Goal: Task Accomplishment & Management: Use online tool/utility

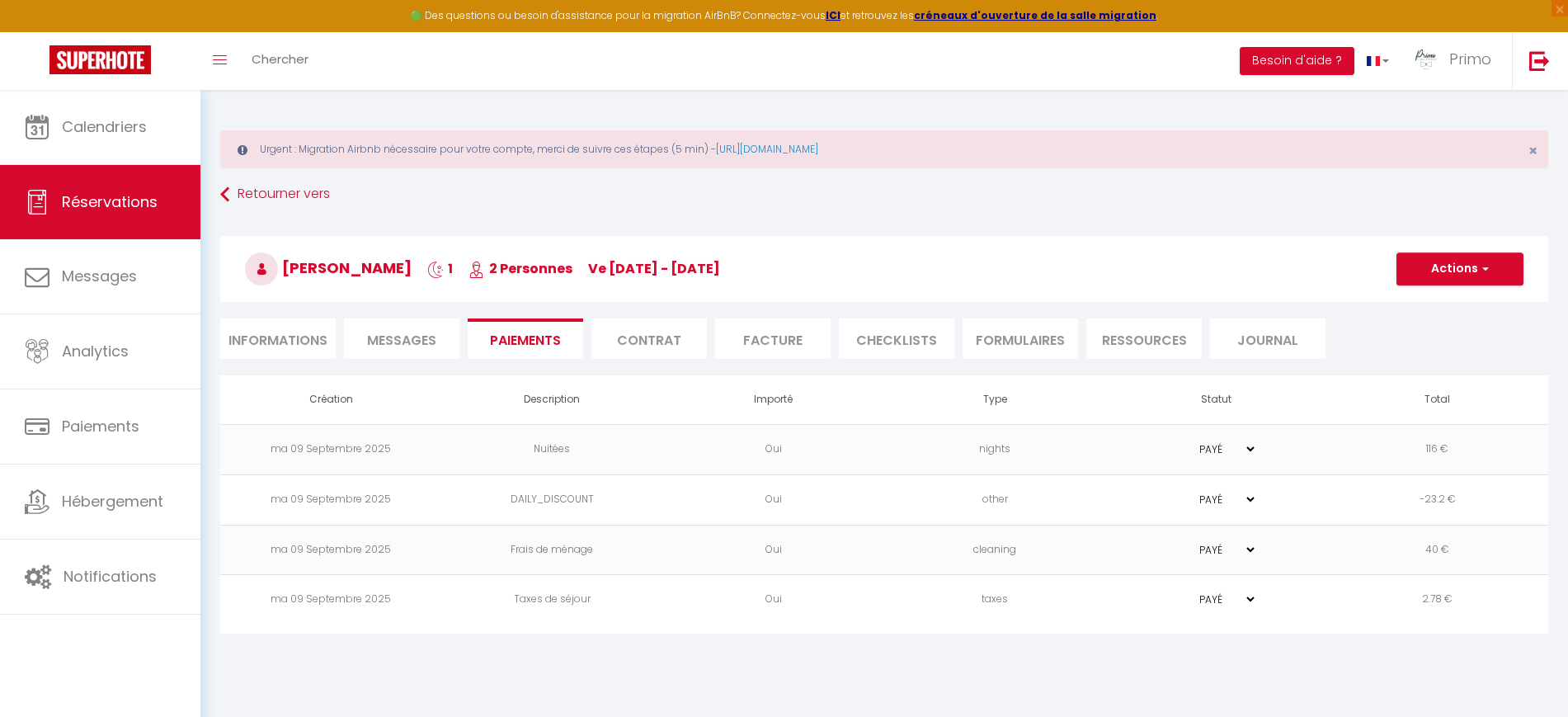
select select
click at [1413, 259] on button "Actions" at bounding box center [1460, 268] width 127 height 33
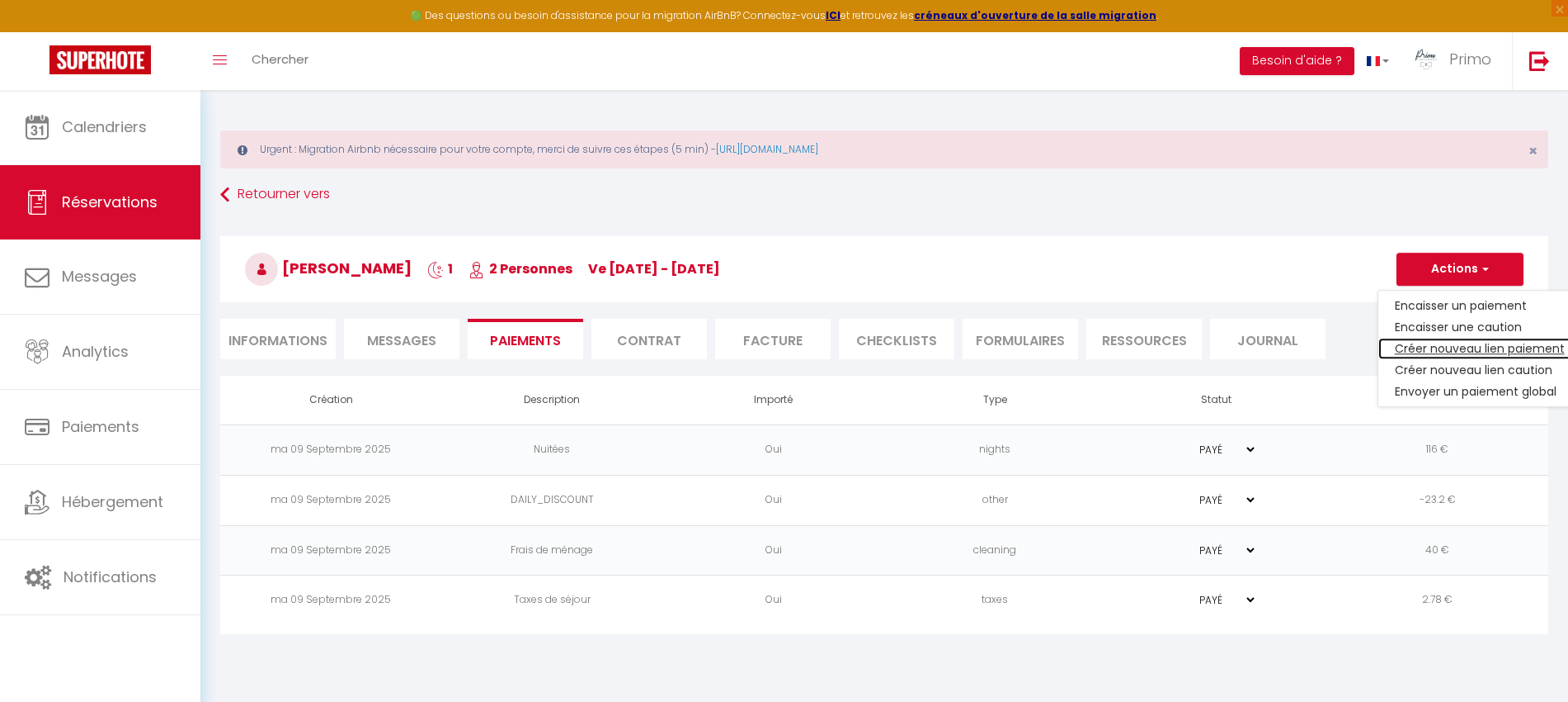
click at [1451, 352] on link "Créer nouveau lien paiement" at bounding box center [1480, 348] width 203 height 22
select select "nights"
type input "[EMAIL_ADDRESS][DOMAIN_NAME]"
select select "10598"
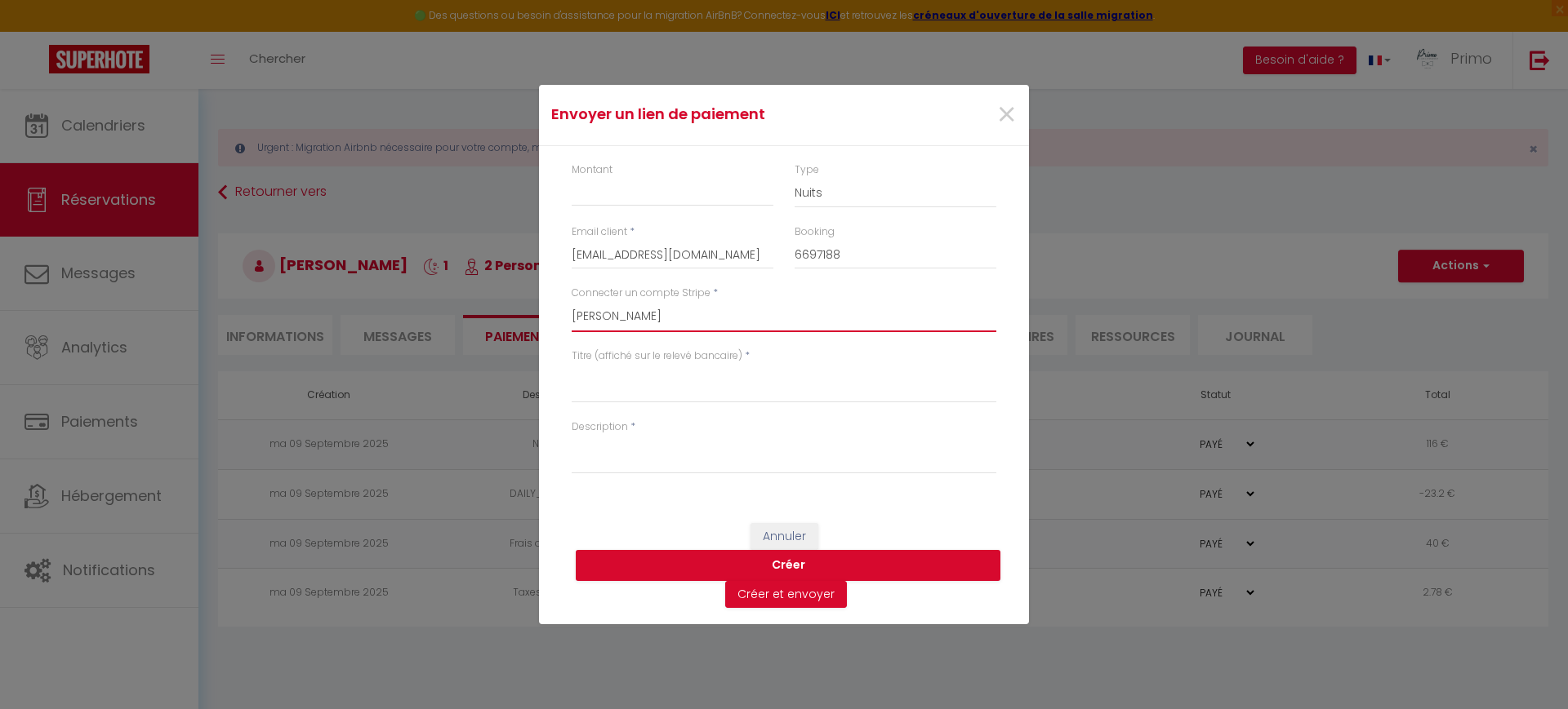
click at [779, 315] on select "[PERSON_NAME] [PERSON_NAME] [PERSON_NAME] [PERSON_NAME] Maya [PERSON_NAME] [PER…" at bounding box center [784, 316] width 424 height 31
click at [675, 525] on div "Annuler [PERSON_NAME] et envoyer" at bounding box center [784, 566] width 490 height 118
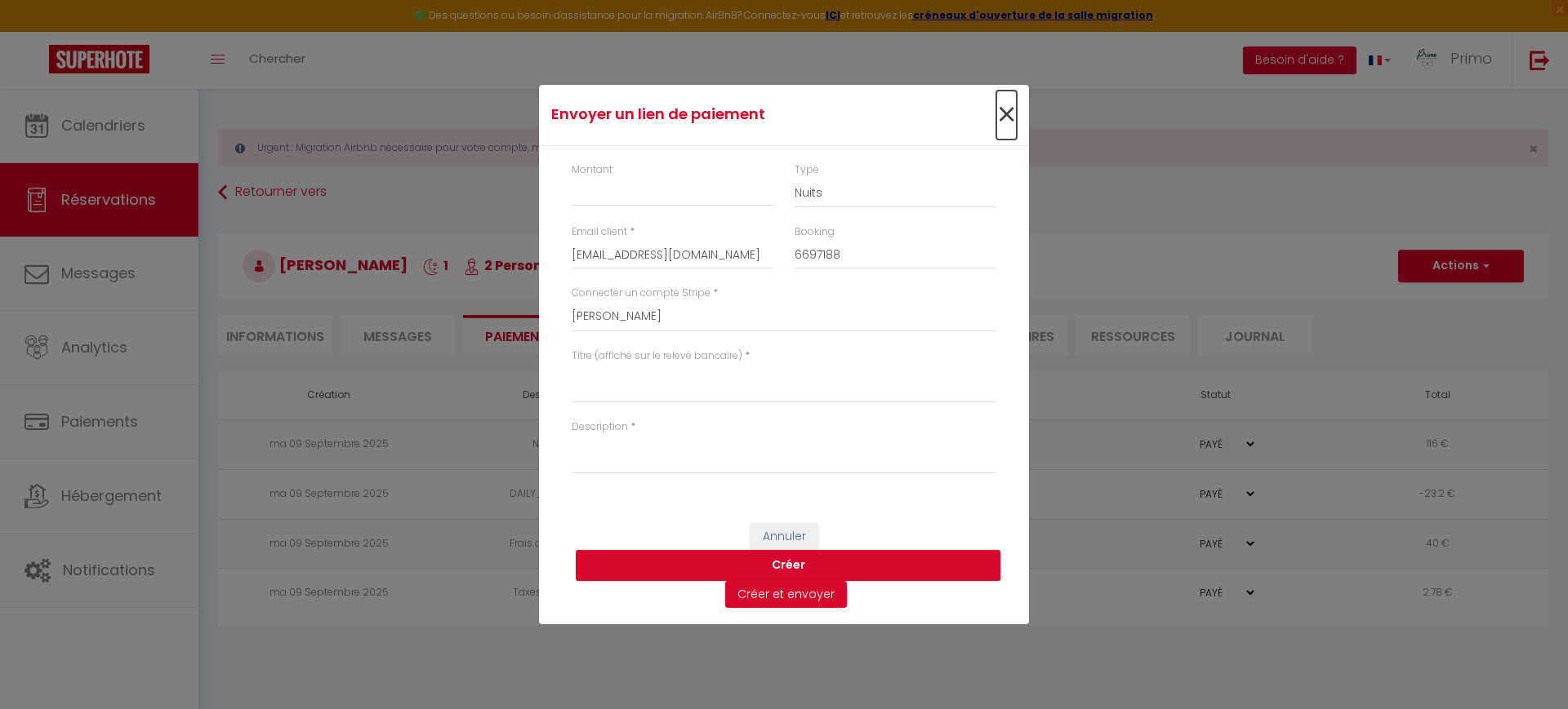
click at [1003, 113] on span "×" at bounding box center [1007, 115] width 21 height 49
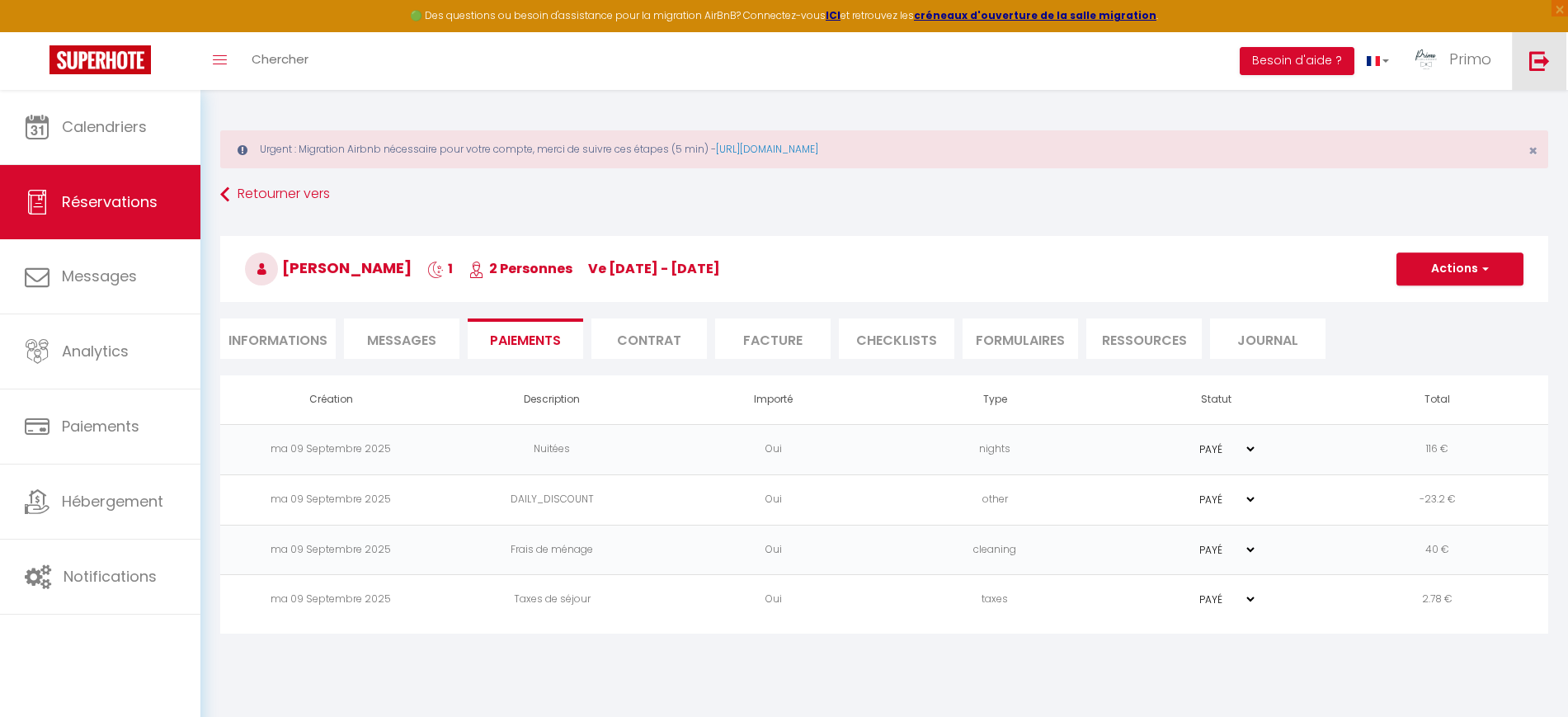
click at [1552, 54] on link at bounding box center [1539, 61] width 54 height 58
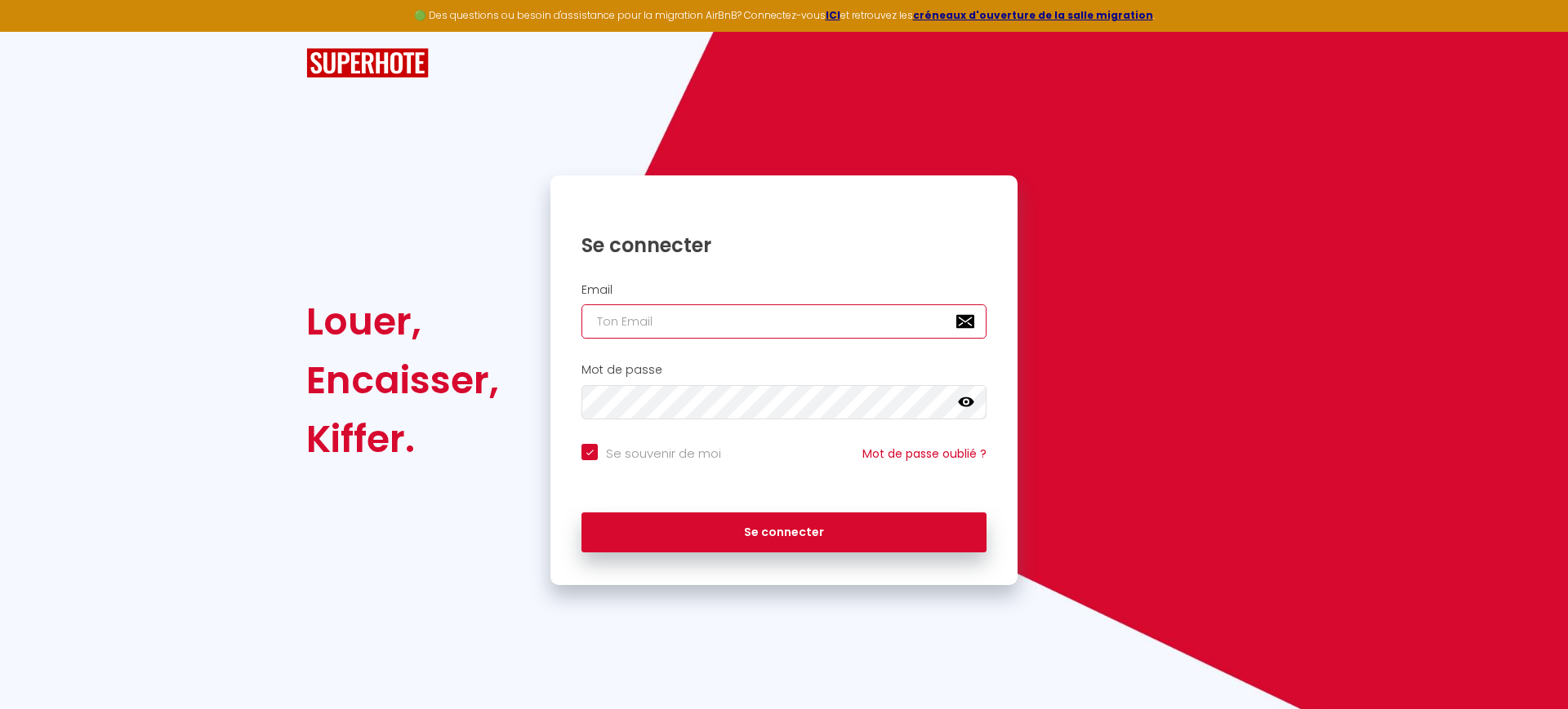
type input "[EMAIL_ADDRESS][DOMAIN_NAME]"
checkbox input "true"
click at [754, 320] on input "[EMAIL_ADDRESS][DOMAIN_NAME]" at bounding box center [784, 322] width 405 height 35
type input "[EMAIL_ADDRESS][DOMAIN_NAME]"
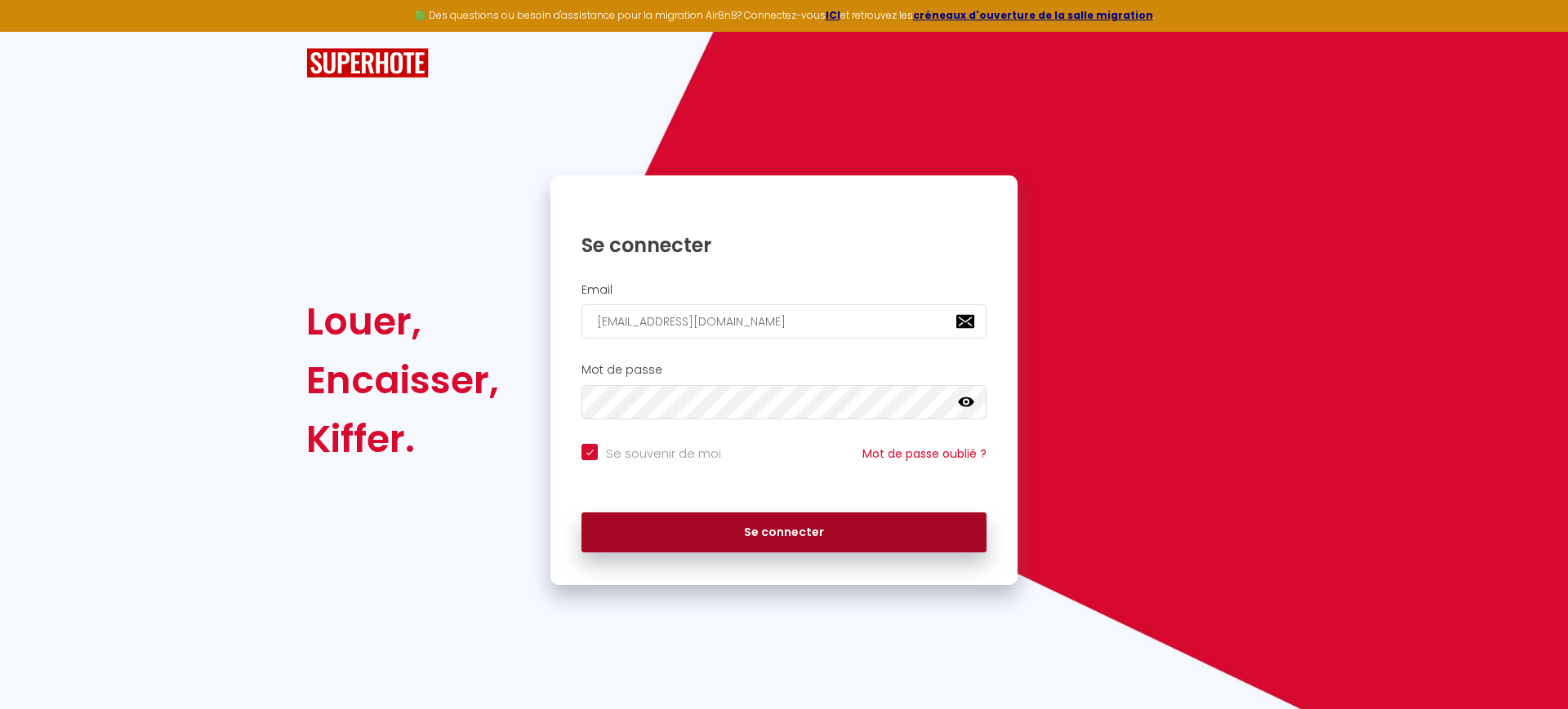
click at [801, 547] on button "Se connecter" at bounding box center [784, 533] width 405 height 41
checkbox input "true"
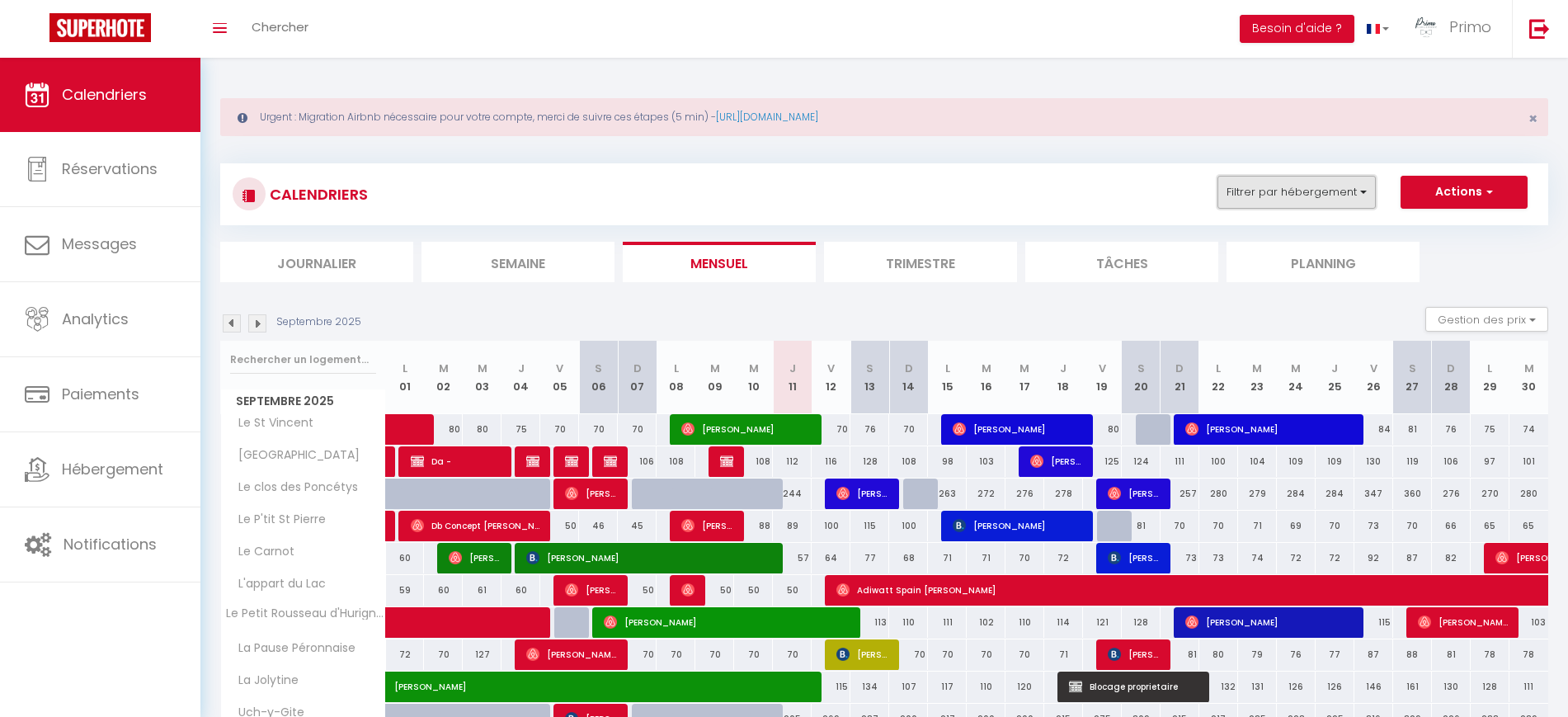
click at [1280, 195] on button "Filtrer par hébergement" at bounding box center [1296, 192] width 158 height 33
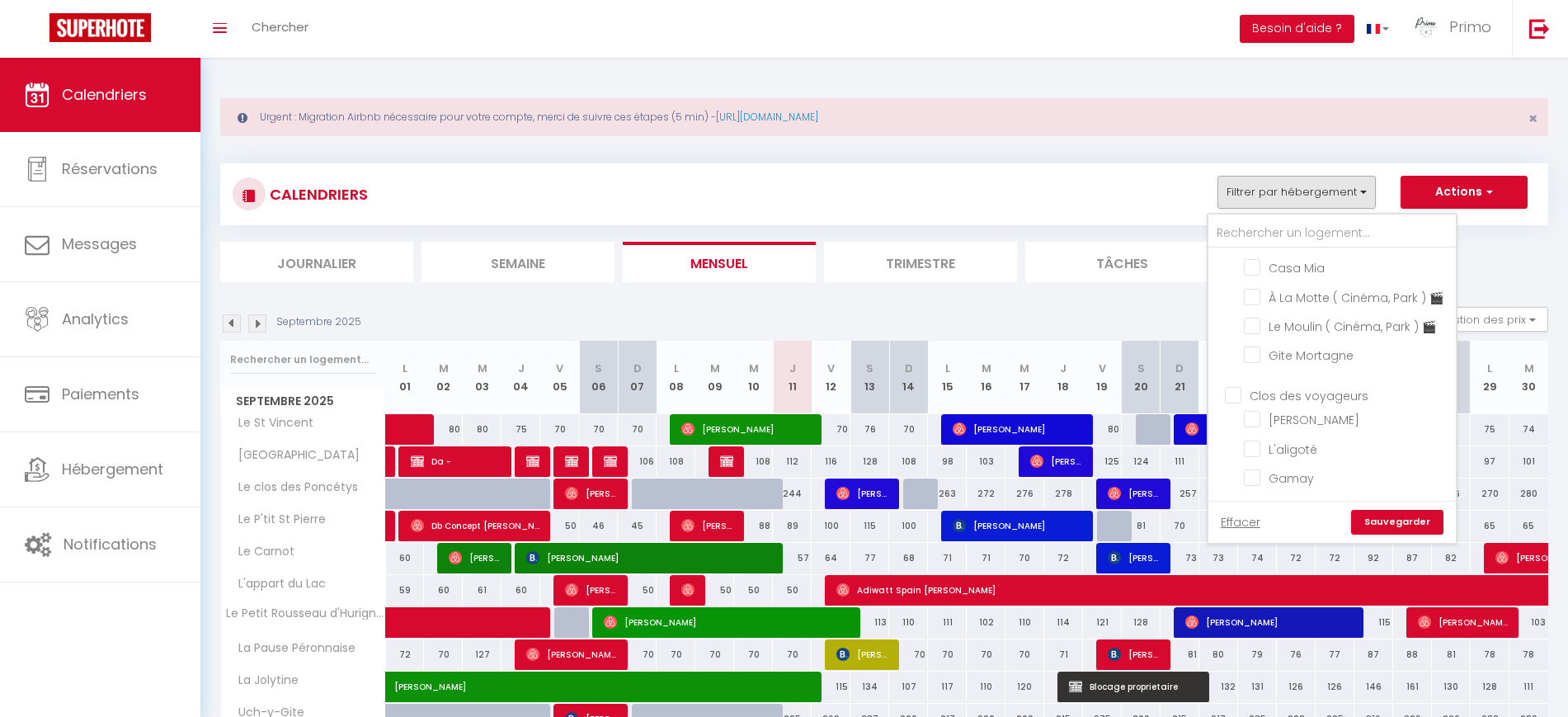
click at [1078, 187] on div "CALENDRIERS Filtrer par hébergement [GEOGRAPHIC_DATA] [GEOGRAPHIC_DATA][PERSON_…" at bounding box center [884, 193] width 1304 height 37
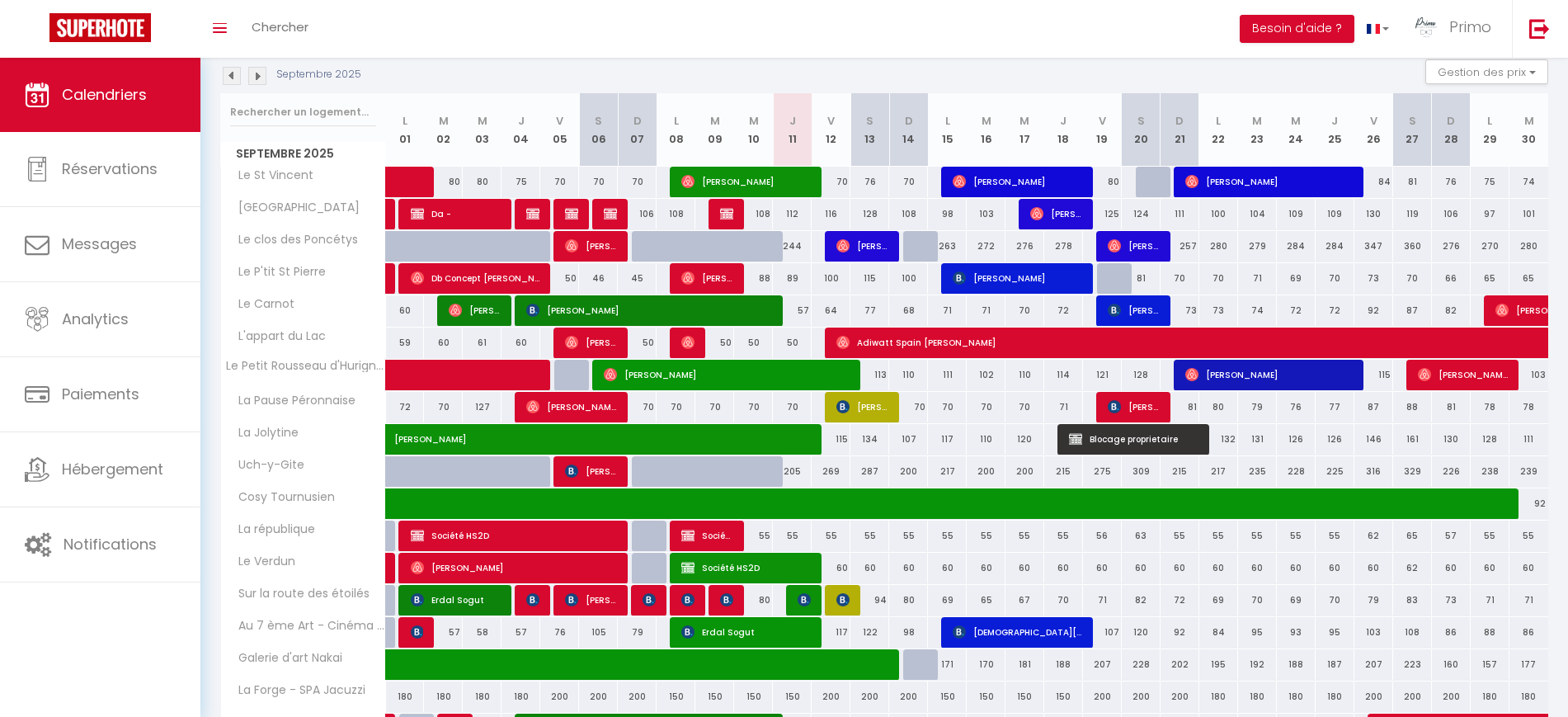
scroll to position [450, 0]
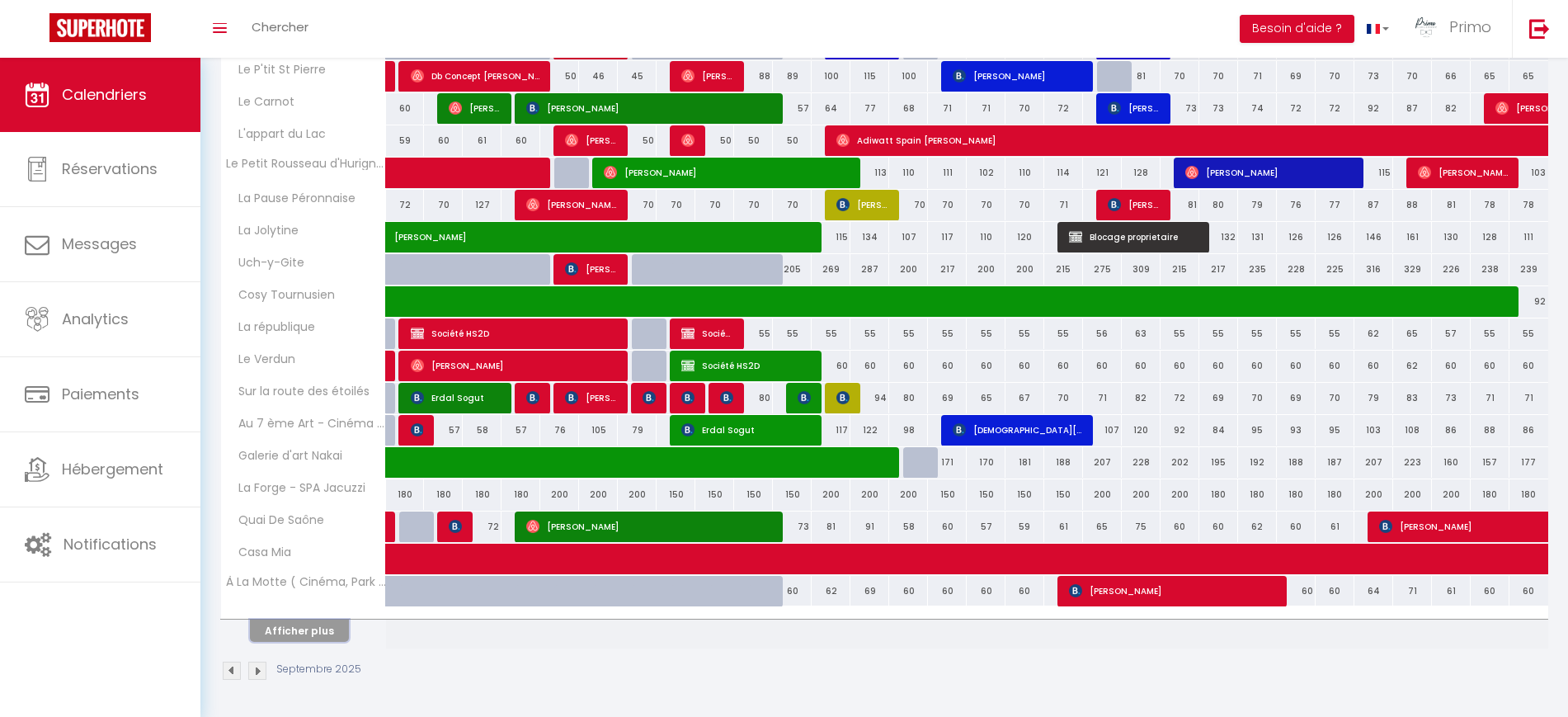
click at [330, 632] on button "Afficher plus" at bounding box center [300, 630] width 99 height 22
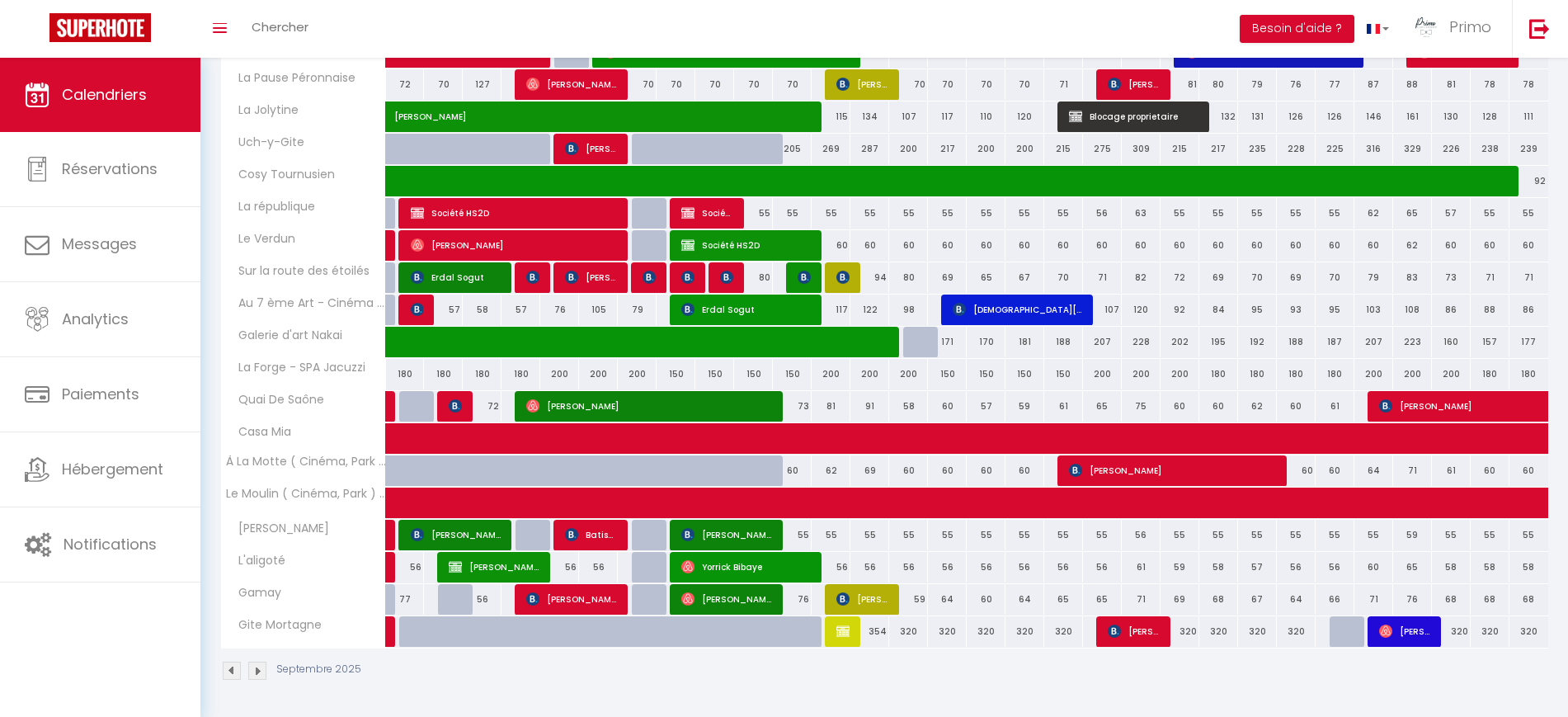
scroll to position [0, 0]
